Goal: Task Accomplishment & Management: Complete application form

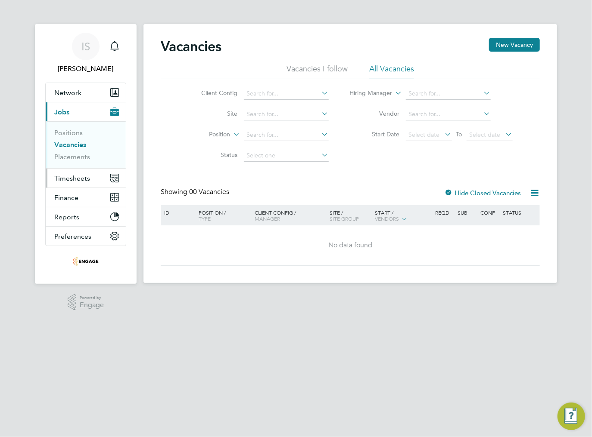
click at [71, 181] on span "Timesheets" at bounding box center [72, 178] width 36 height 8
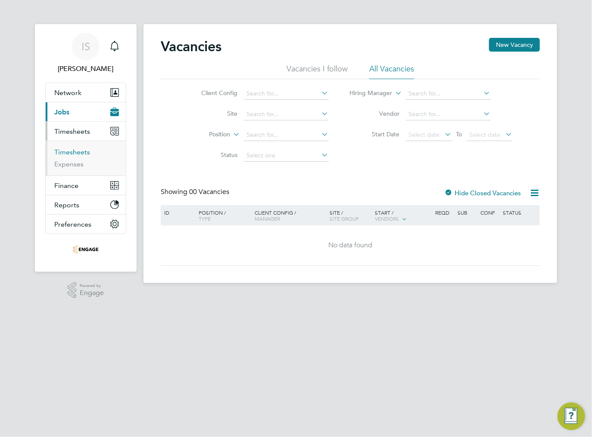
click at [65, 154] on link "Timesheets" at bounding box center [72, 152] width 36 height 8
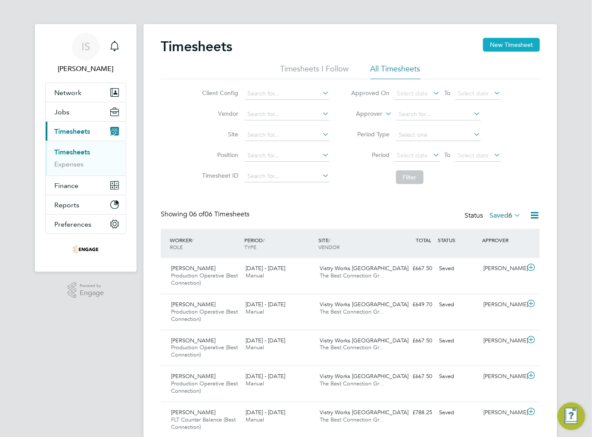
click at [515, 47] on button "New Timesheet" at bounding box center [511, 45] width 57 height 14
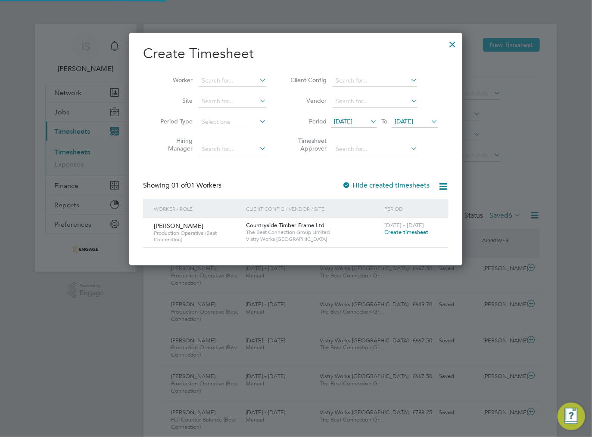
scroll to position [233, 333]
click at [352, 120] on span "[DATE]" at bounding box center [343, 122] width 19 height 8
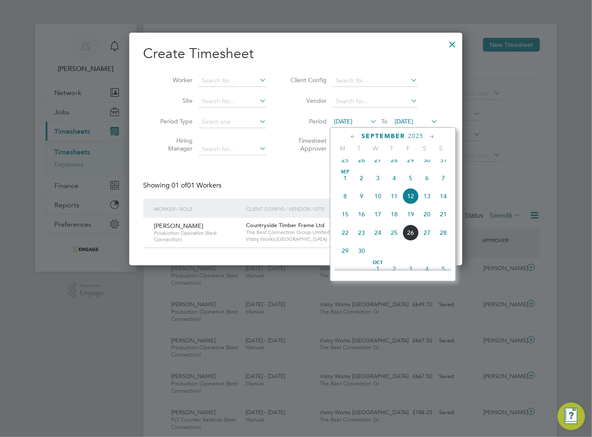
click at [342, 241] on span "22" at bounding box center [345, 233] width 16 height 16
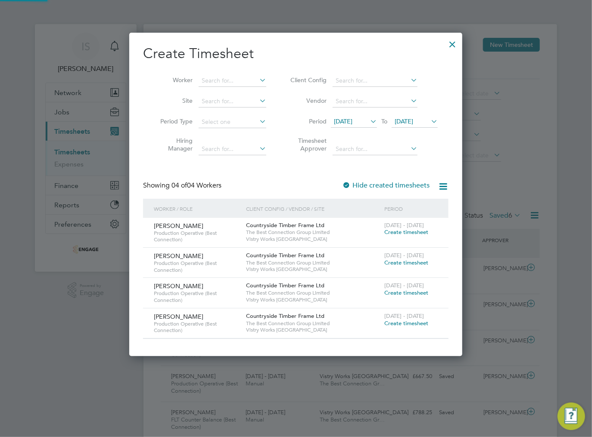
click at [429, 122] on icon at bounding box center [429, 121] width 0 height 12
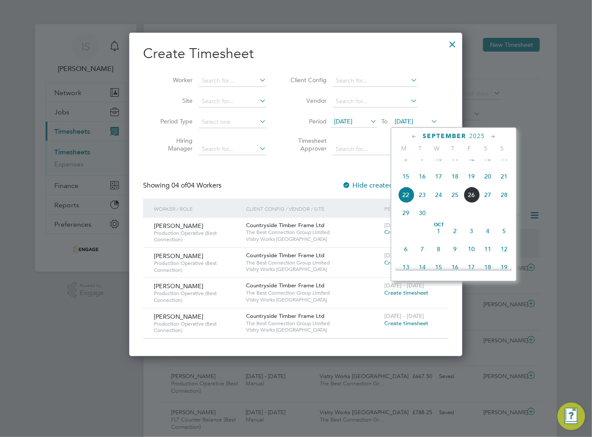
click at [502, 203] on span "28" at bounding box center [504, 195] width 16 height 16
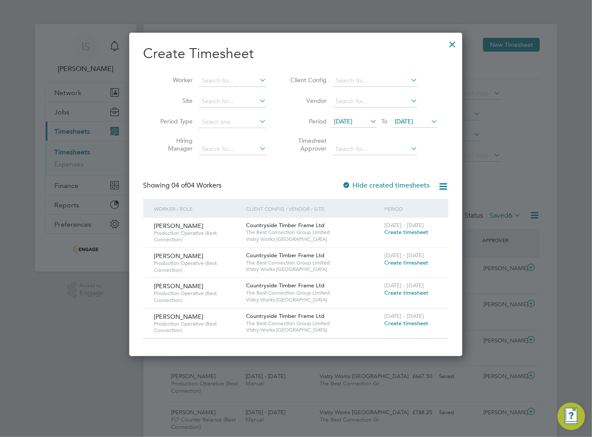
click at [413, 233] on span "Create timesheet" at bounding box center [406, 232] width 44 height 7
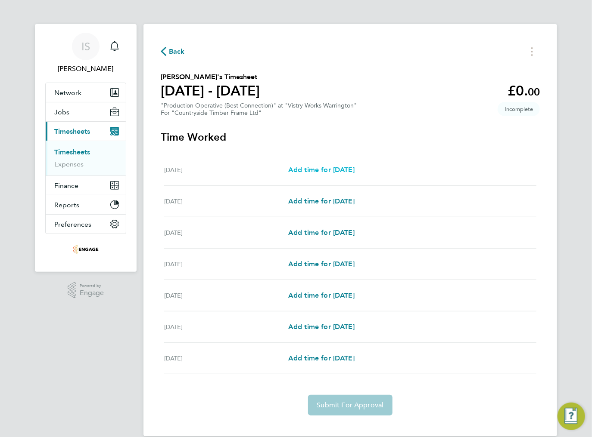
click at [321, 169] on span "Add time for [DATE]" at bounding box center [321, 170] width 66 height 8
select select "15"
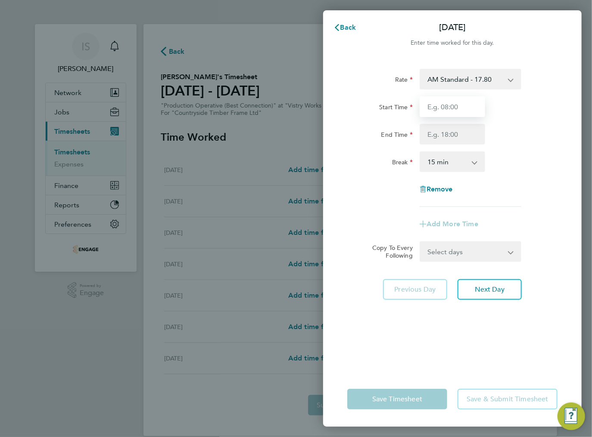
click at [451, 105] on input "Start Time" at bounding box center [451, 106] width 65 height 21
type input "06:00"
click at [440, 136] on input "End Time" at bounding box center [451, 134] width 65 height 21
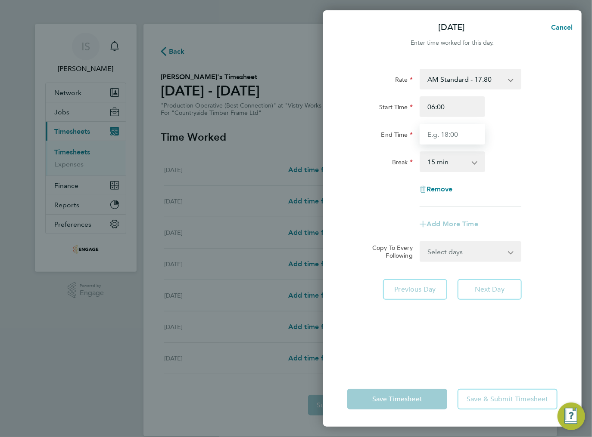
type input "14:00"
click at [450, 161] on select "0 min 15 min 30 min 45 min 60 min 75 min 90 min" at bounding box center [446, 161] width 53 height 19
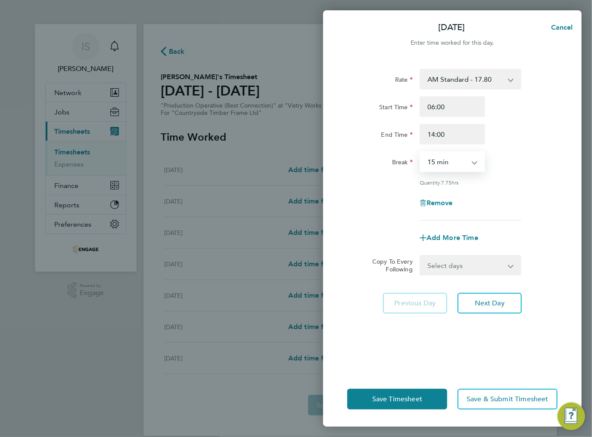
select select "30"
click at [420, 152] on select "0 min 15 min 30 min 45 min 60 min 75 min 90 min" at bounding box center [446, 161] width 53 height 19
click at [451, 273] on select "Select days Day Weekday (Mon-Fri) Weekend (Sat-Sun) [DATE] [DATE] [DATE] [DATE]…" at bounding box center [465, 265] width 90 height 19
select select "WEEKDAY"
click at [420, 256] on select "Select days Day Weekday (Mon-Fri) Weekend (Sat-Sun) [DATE] [DATE] [DATE] [DATE]…" at bounding box center [465, 265] width 90 height 19
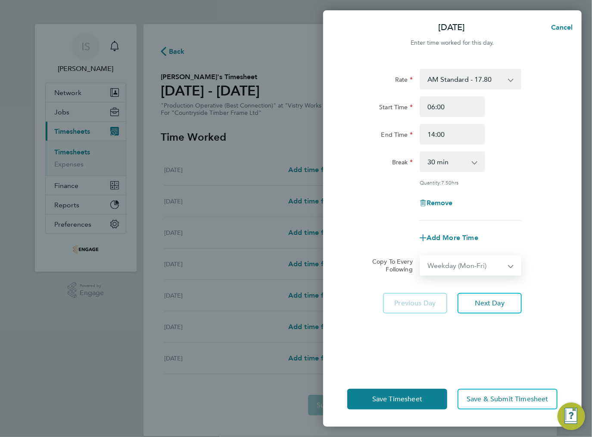
select select "[DATE]"
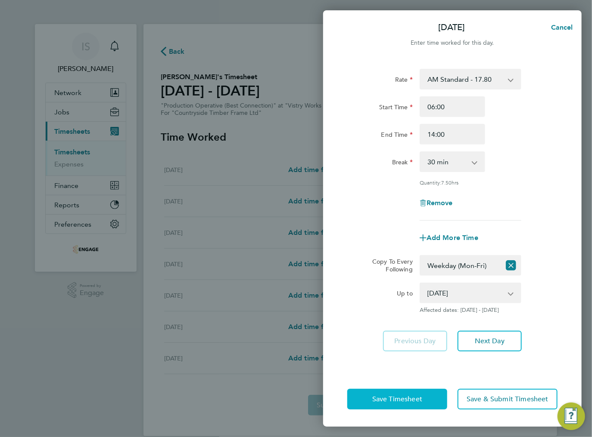
click at [409, 401] on span "Save Timesheet" at bounding box center [397, 399] width 50 height 9
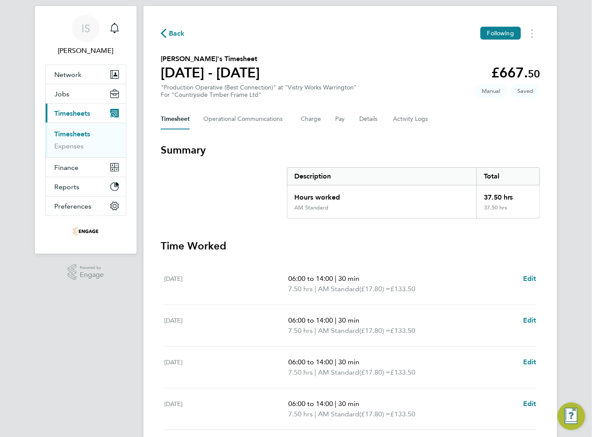
click at [160, 38] on div "Back Following [PERSON_NAME]'s Timesheet [DATE] - [DATE] £667. 50 "Production O…" at bounding box center [349, 301] width 413 height 591
click at [164, 34] on icon "button" at bounding box center [164, 33] width 6 height 9
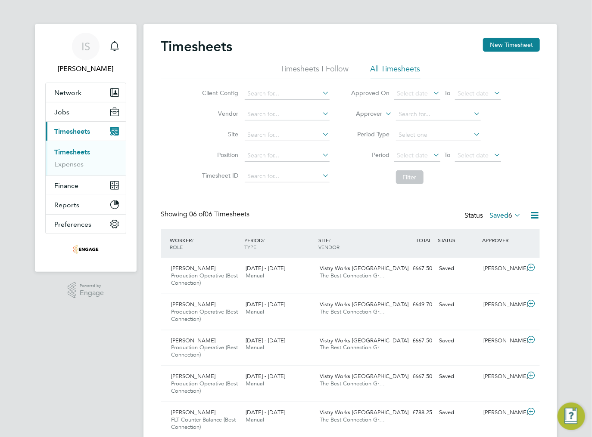
click at [494, 215] on label "Saved 6" at bounding box center [504, 215] width 31 height 9
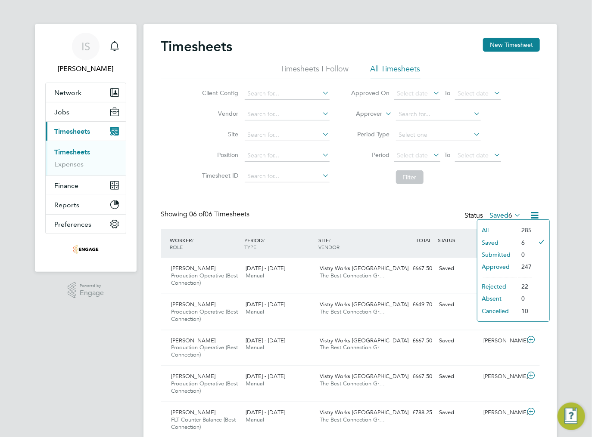
click at [500, 242] on li "Saved" at bounding box center [497, 243] width 40 height 12
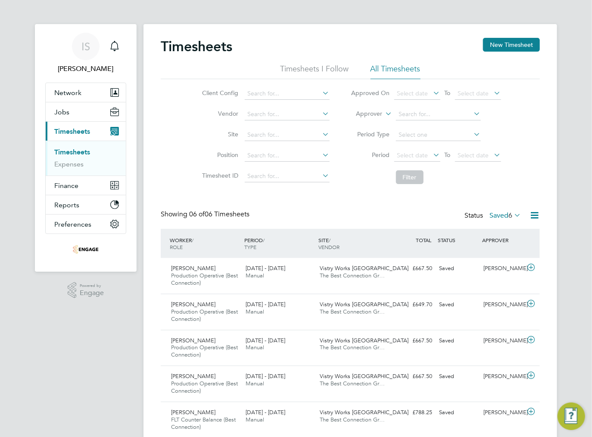
scroll to position [22, 75]
click at [311, 201] on div "Timesheets New Timesheet Timesheets I Follow All Timesheets Client Config Vendo…" at bounding box center [350, 274] width 379 height 473
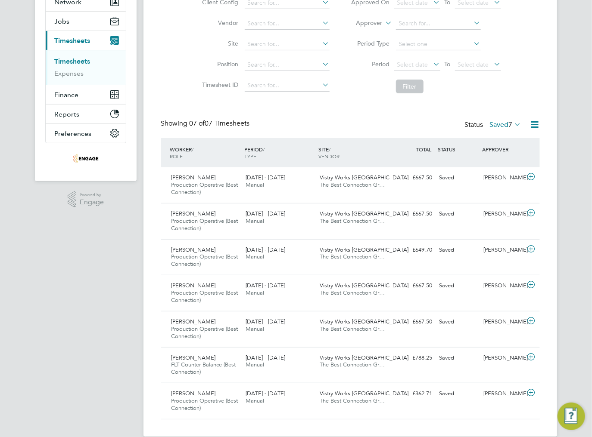
scroll to position [103, 0]
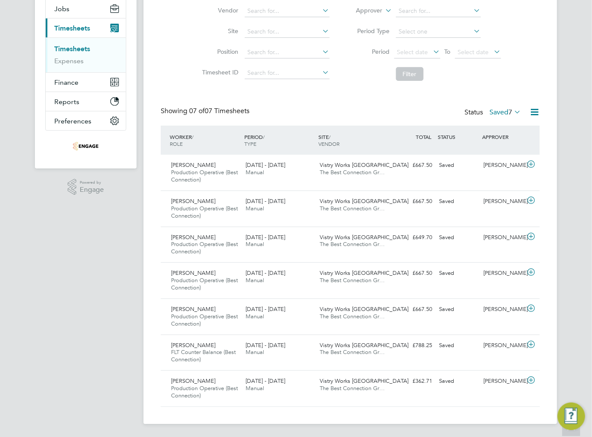
click at [360, 88] on div "Timesheets New Timesheet Timesheets I Follow All Timesheets Client Config Vendo…" at bounding box center [350, 171] width 379 height 473
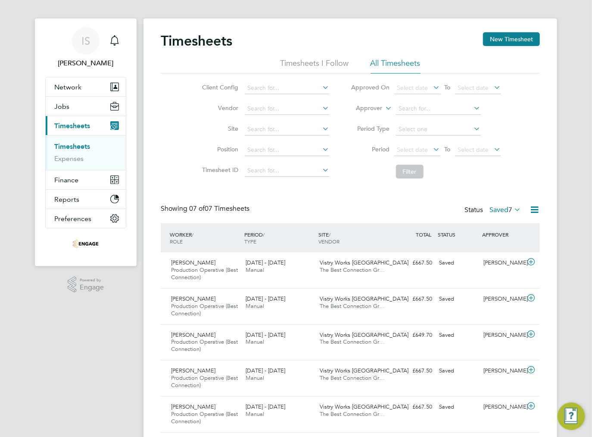
scroll to position [0, 0]
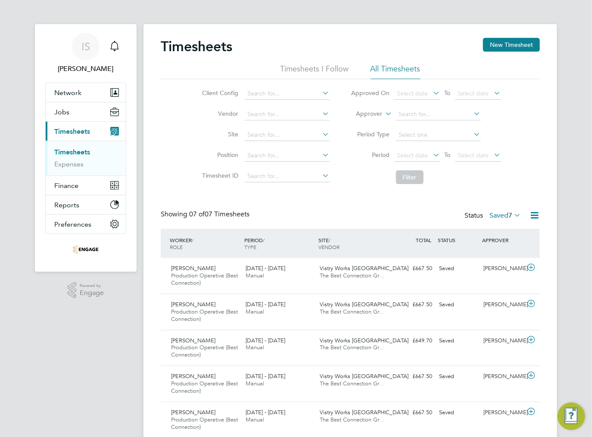
click at [167, 117] on div "Client Config Vendor Site Position Timesheet ID Approved On Select date To Sele…" at bounding box center [350, 133] width 379 height 109
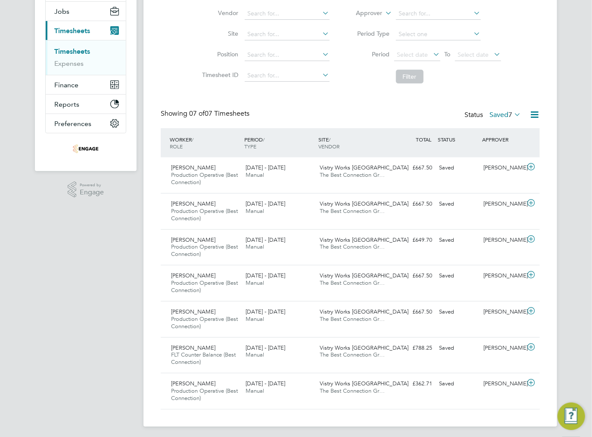
scroll to position [103, 0]
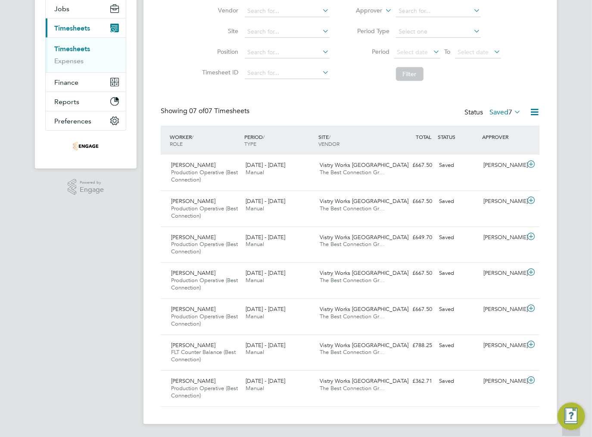
click at [369, 112] on div "Showing 07 of 07 Timesheets Status Saved 7" at bounding box center [350, 116] width 379 height 19
